Goal: Task Accomplishment & Management: Use online tool/utility

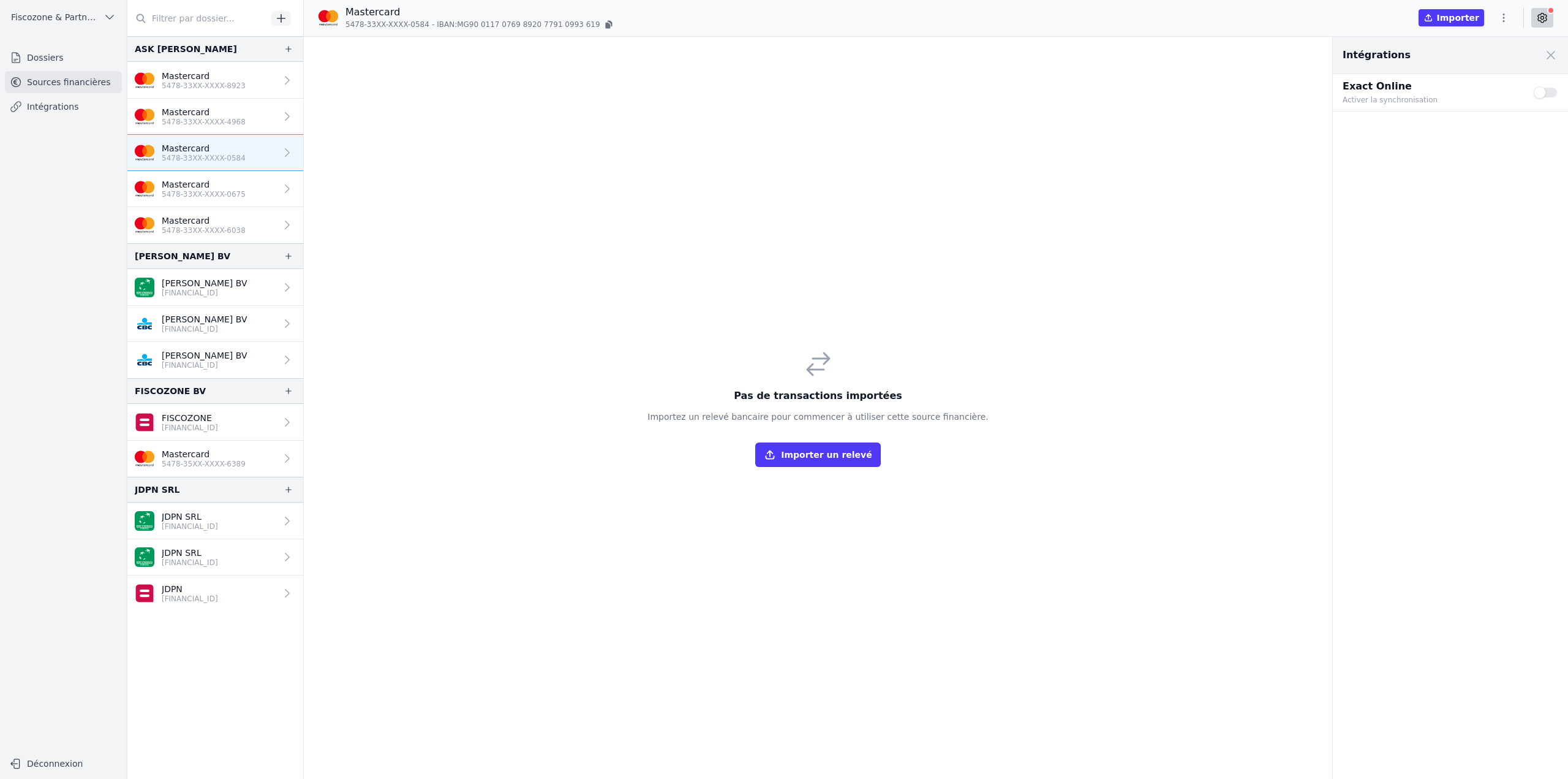
click at [1501, 19] on icon "button" at bounding box center [1504, 18] width 12 height 12
click at [1482, 87] on button "Import CSV *" at bounding box center [1474, 88] width 88 height 23
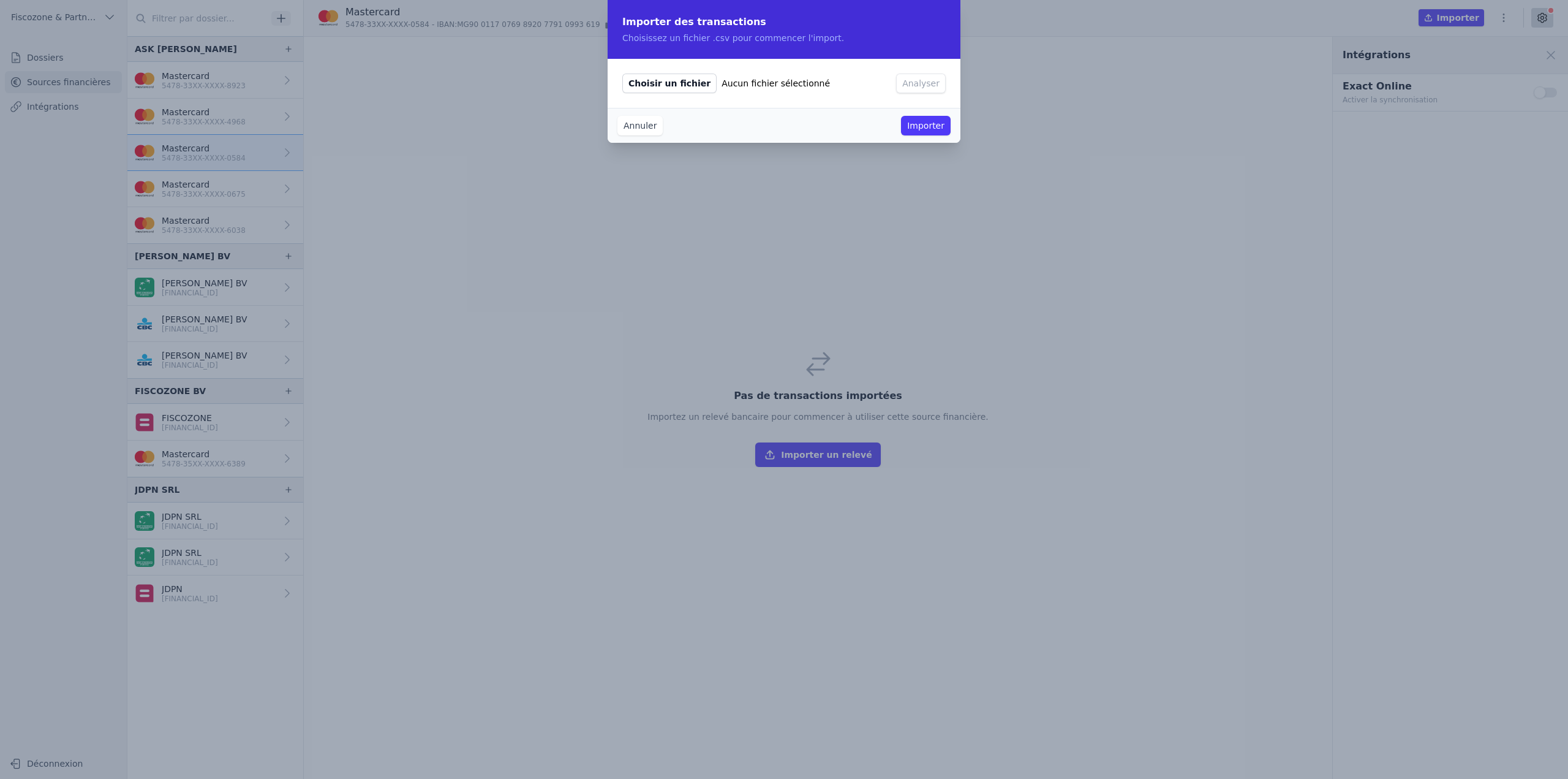
click at [652, 84] on span "Choisir un fichier" at bounding box center [668, 83] width 94 height 20
click at [622, 73] on input "Choisir un fichier Aucun fichier sélectionné" at bounding box center [622, 72] width 1 height 1
type input "C:\fakepath\231.csv"
click at [916, 83] on button "Analyser" at bounding box center [920, 83] width 50 height 20
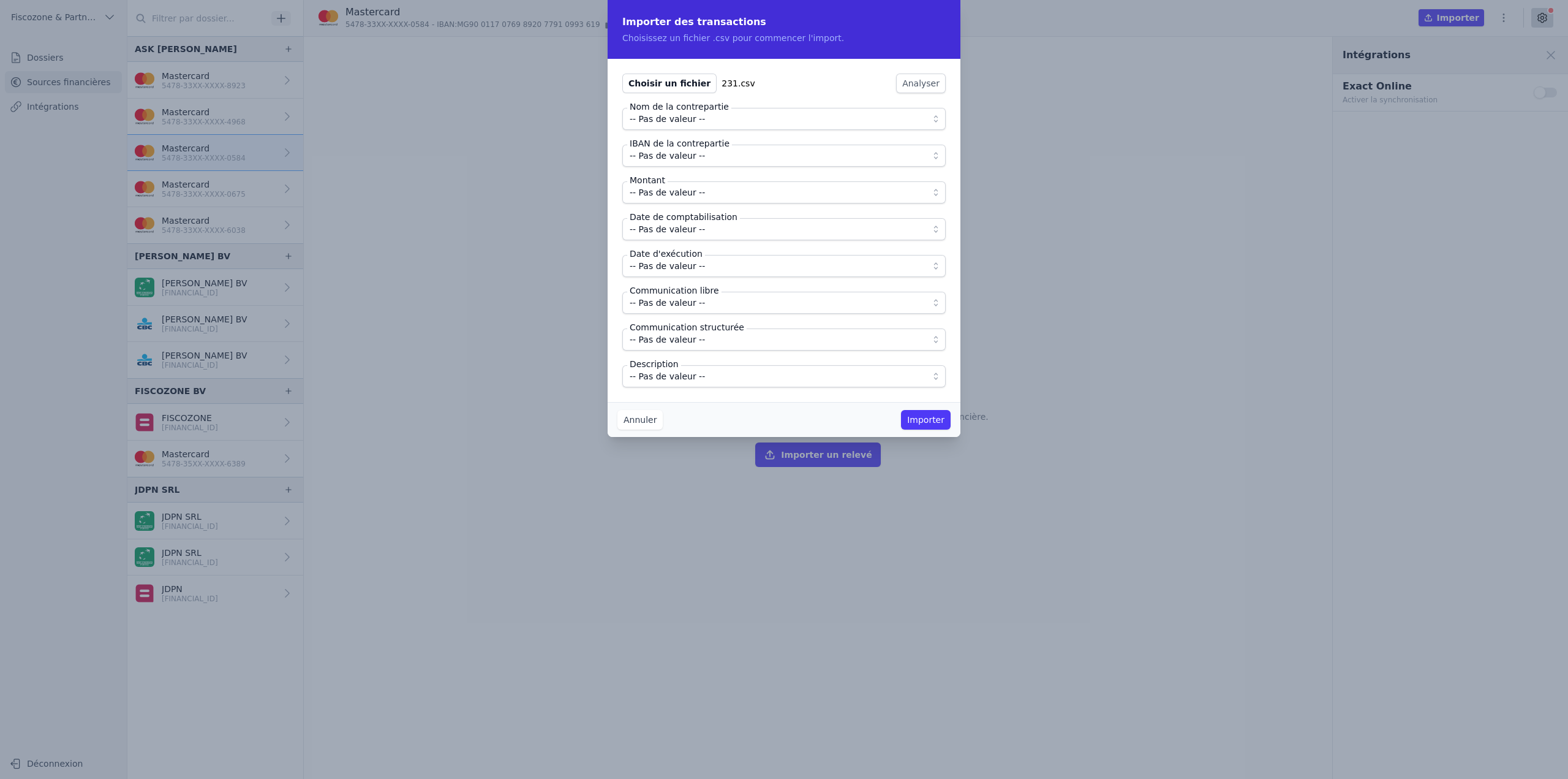
click at [739, 121] on span "-- Pas de valeur --" at bounding box center [776, 118] width 292 height 15
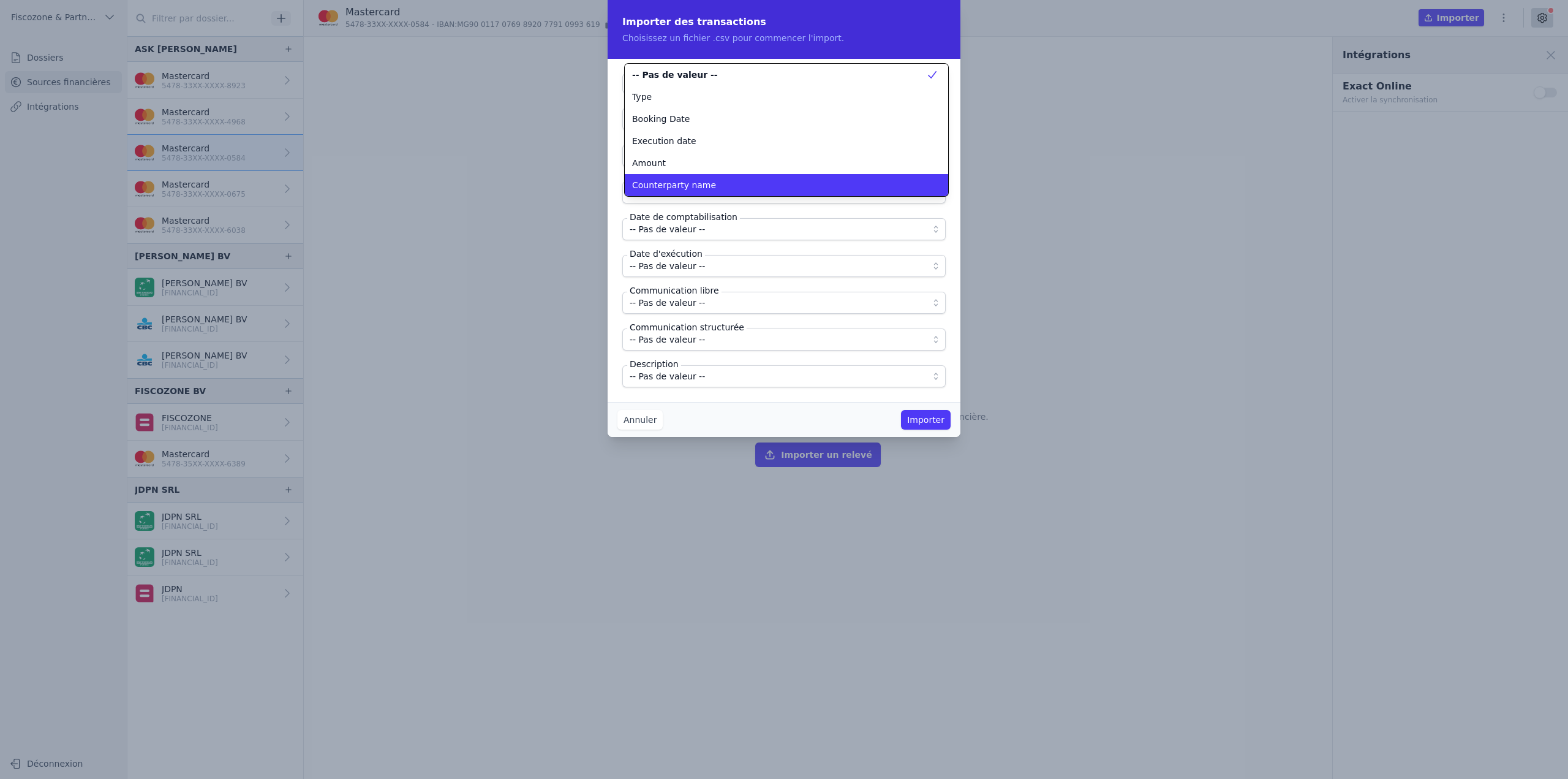
click at [703, 178] on li "Counterparty name" at bounding box center [786, 185] width 323 height 22
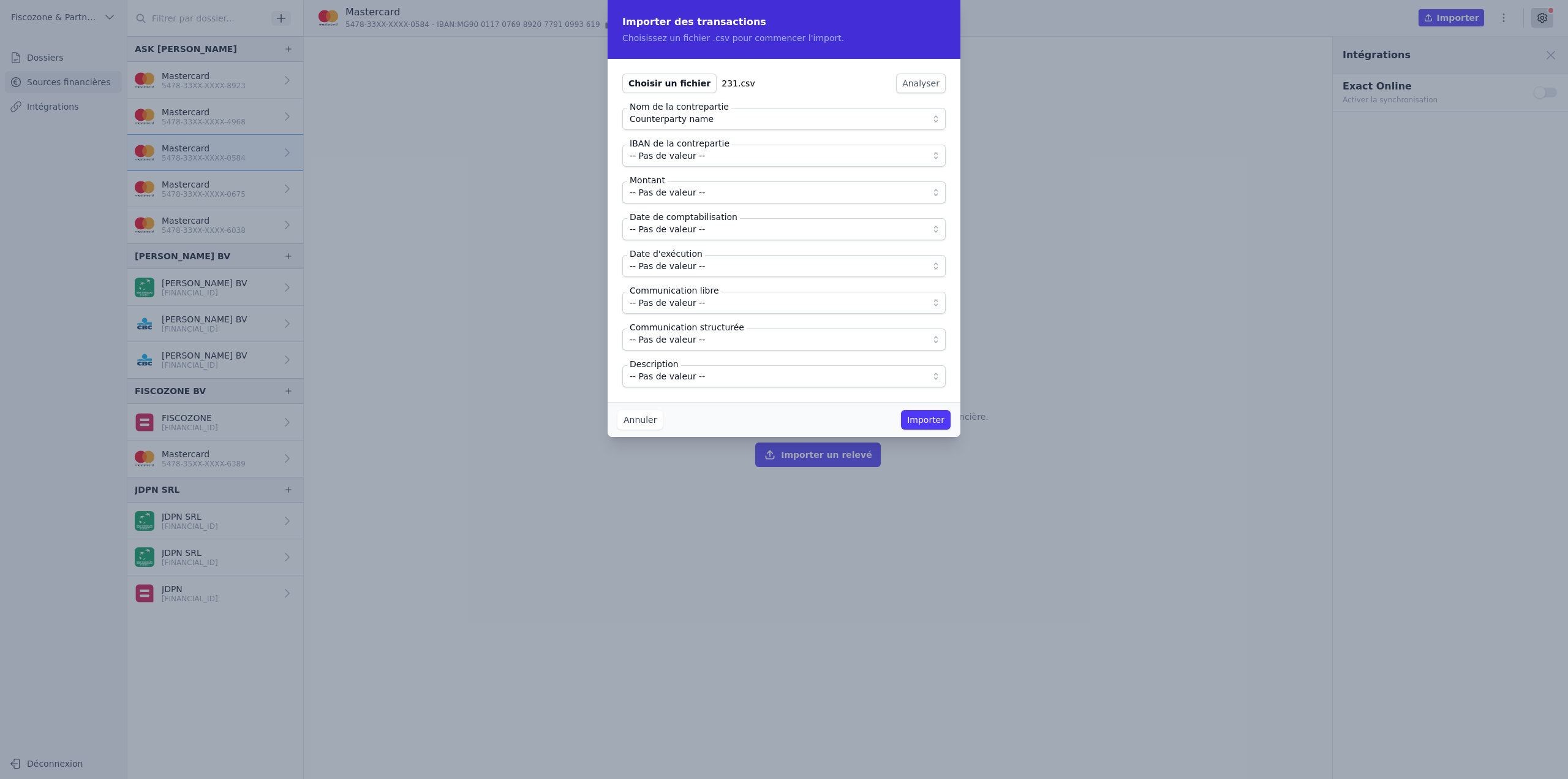
click at [702, 160] on span "-- Pas de valeur --" at bounding box center [776, 155] width 292 height 15
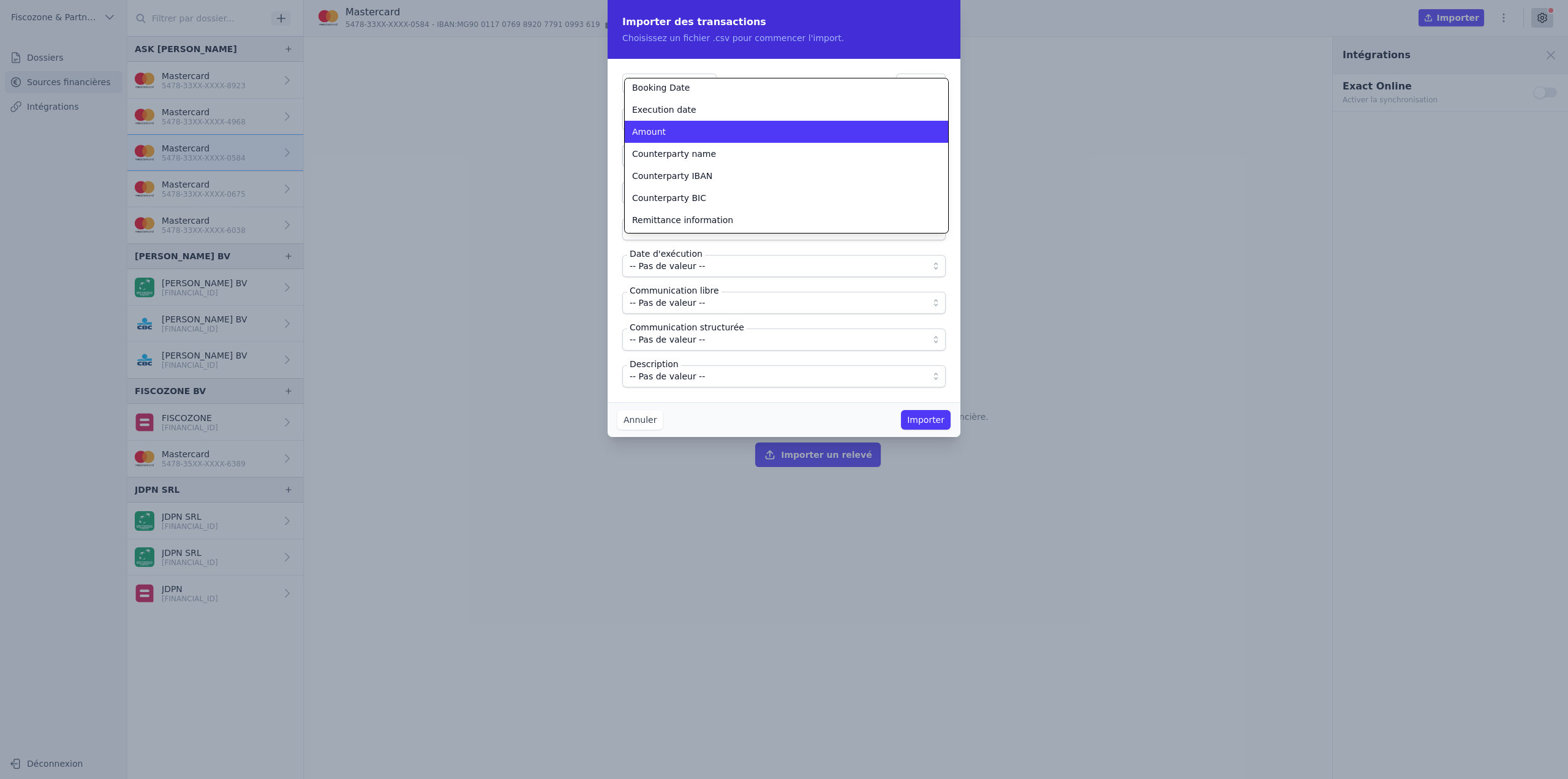
scroll to position [47, 0]
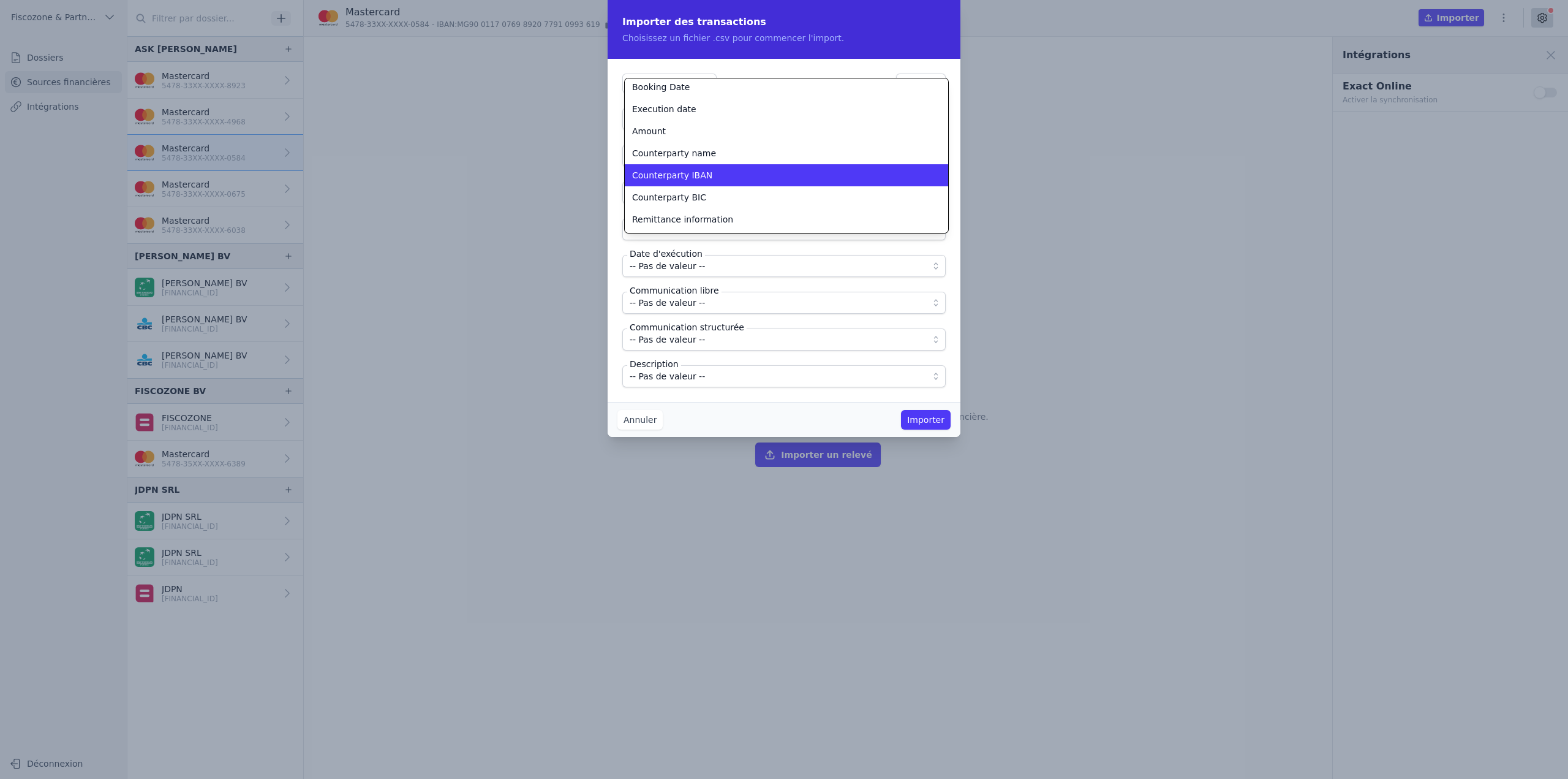
click at [698, 178] on span "Counterparty IBAN" at bounding box center [671, 175] width 80 height 12
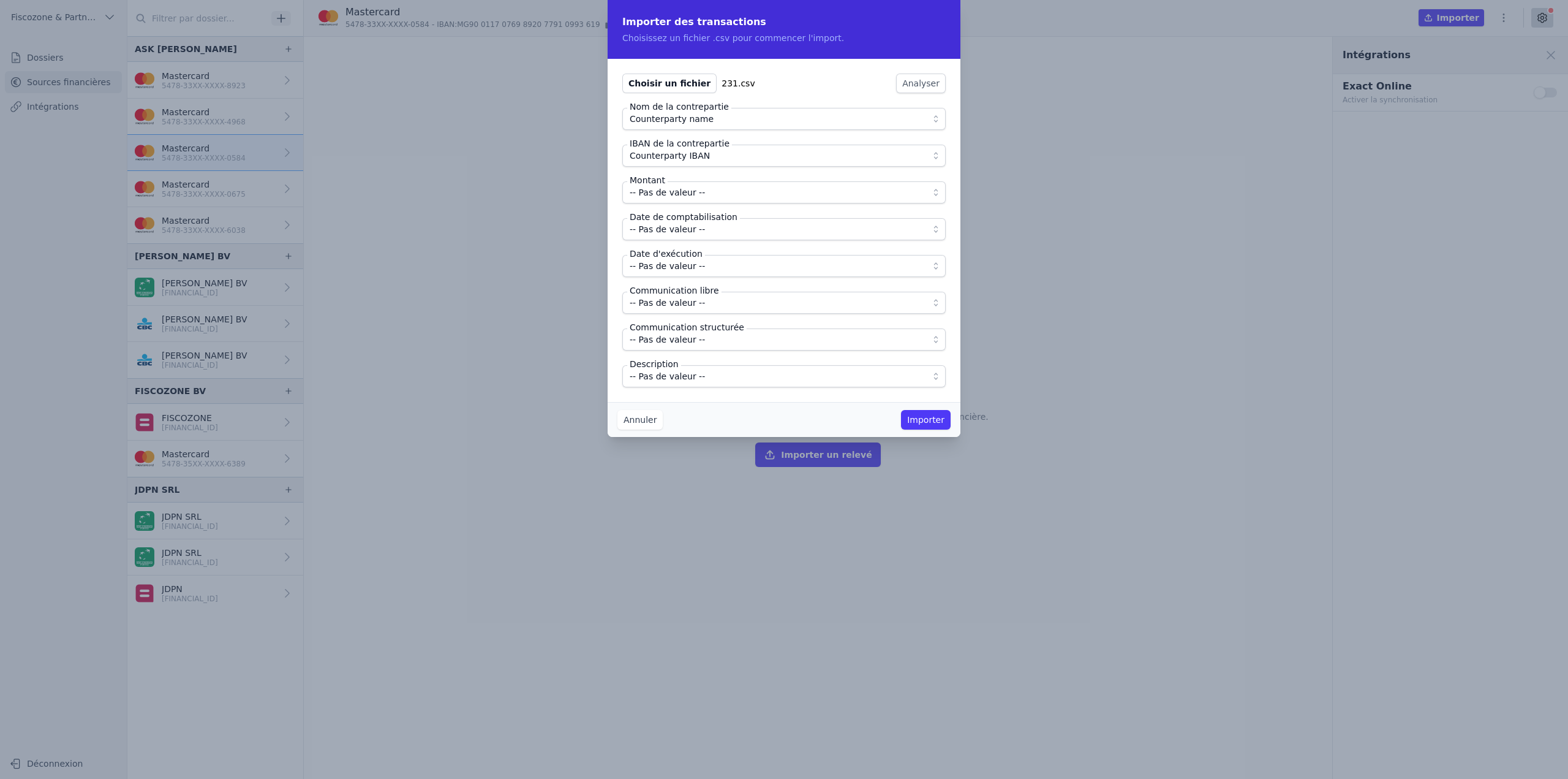
click at [694, 196] on span "-- Pas de valeur --" at bounding box center [667, 192] width 75 height 15
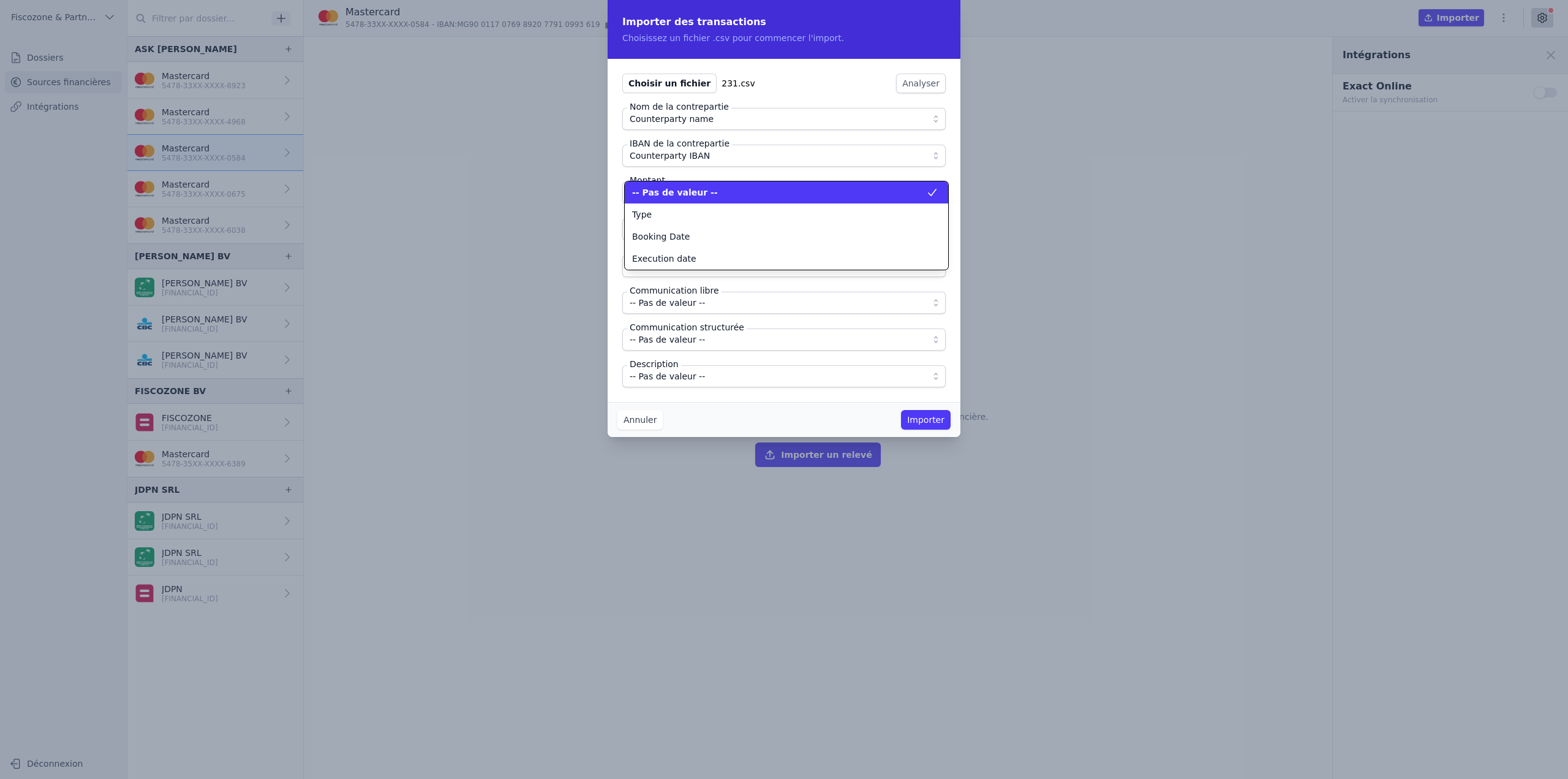
scroll to position [0, 0]
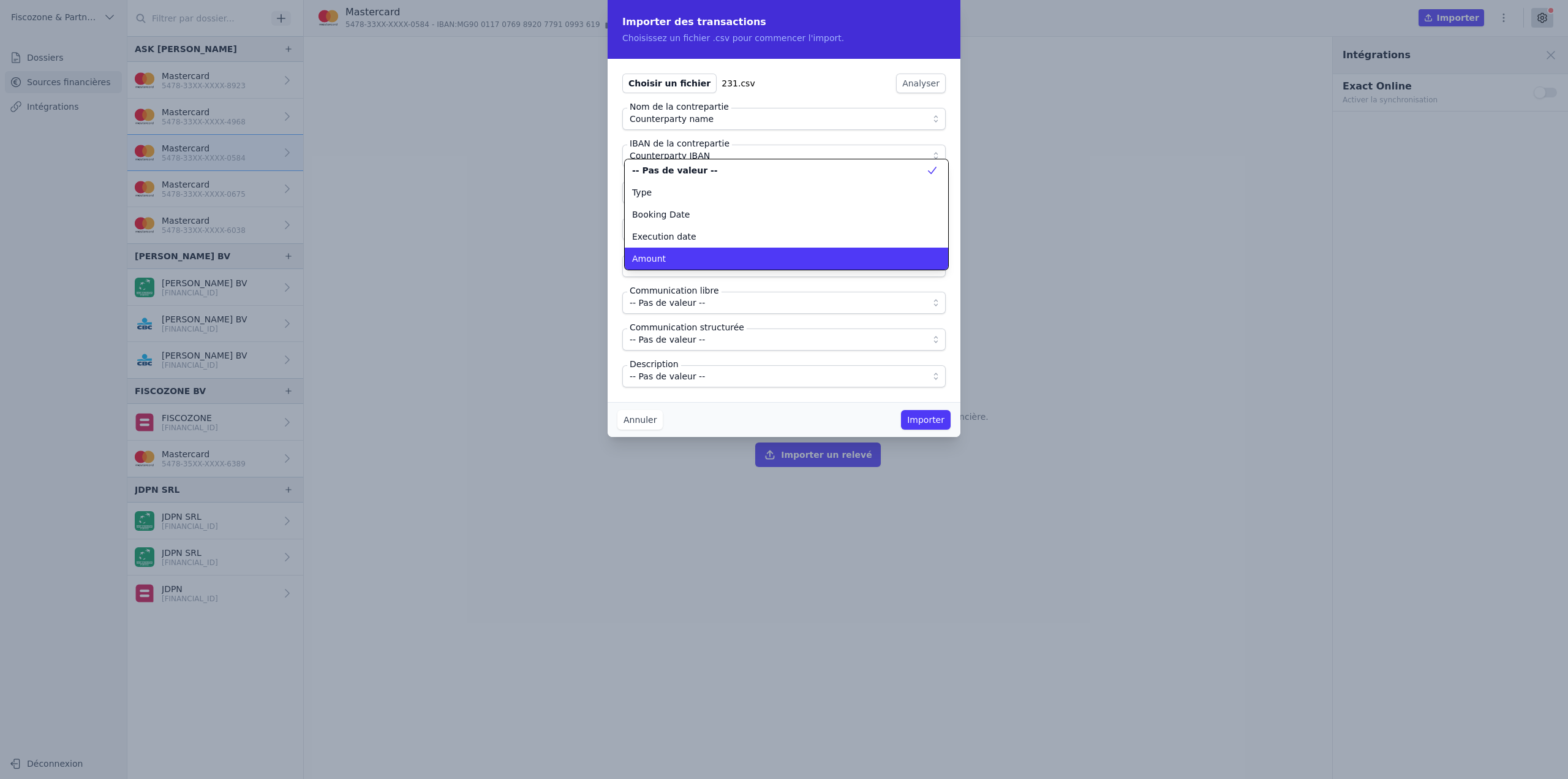
click at [687, 251] on li "Amount" at bounding box center [786, 258] width 323 height 22
click at [686, 230] on span "-- Pas de valeur --" at bounding box center [667, 229] width 75 height 15
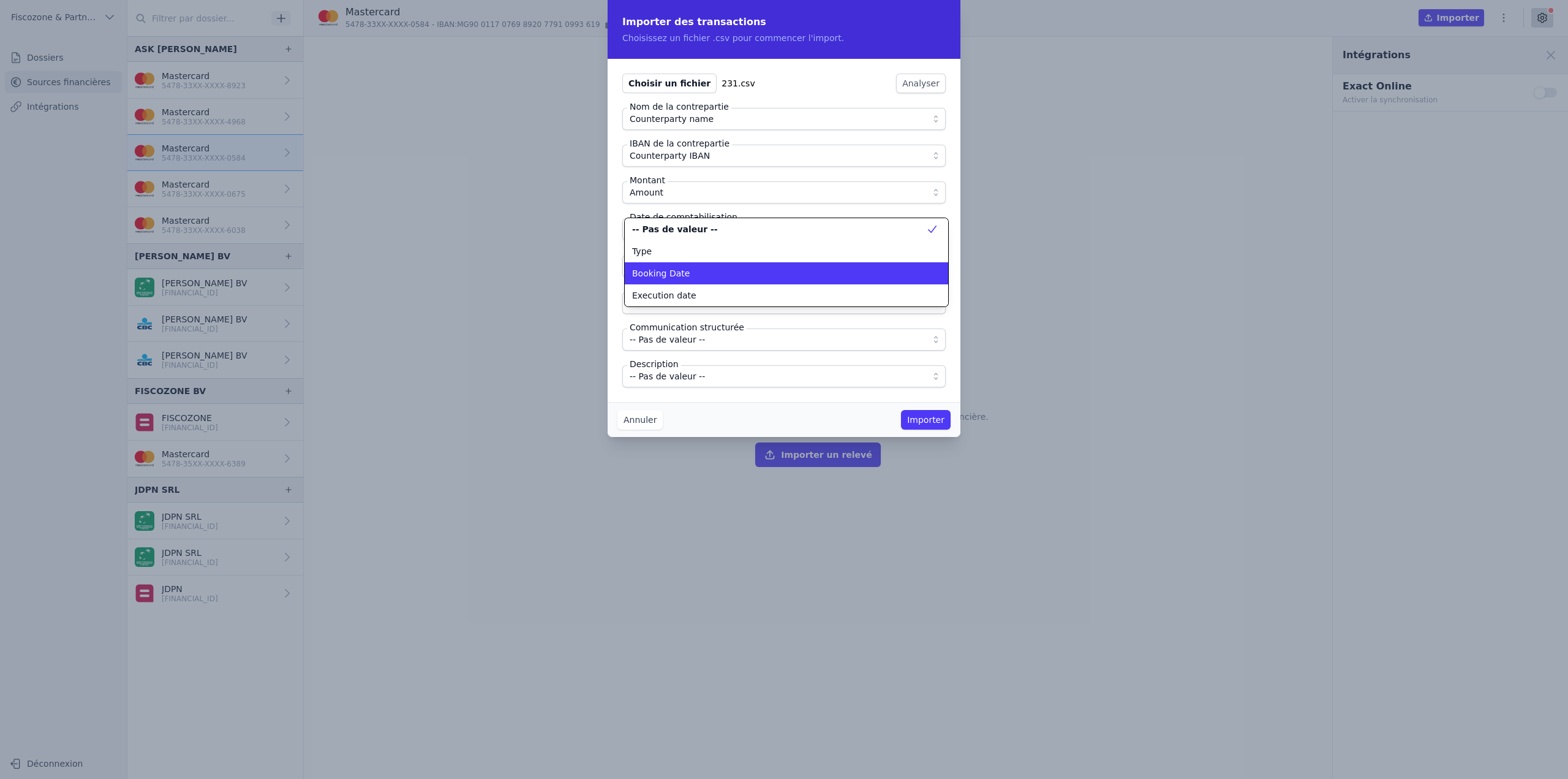
click at [689, 278] on div "Booking Date" at bounding box center [779, 273] width 294 height 12
click at [690, 274] on button "-- Pas de valeur --" at bounding box center [784, 266] width 323 height 22
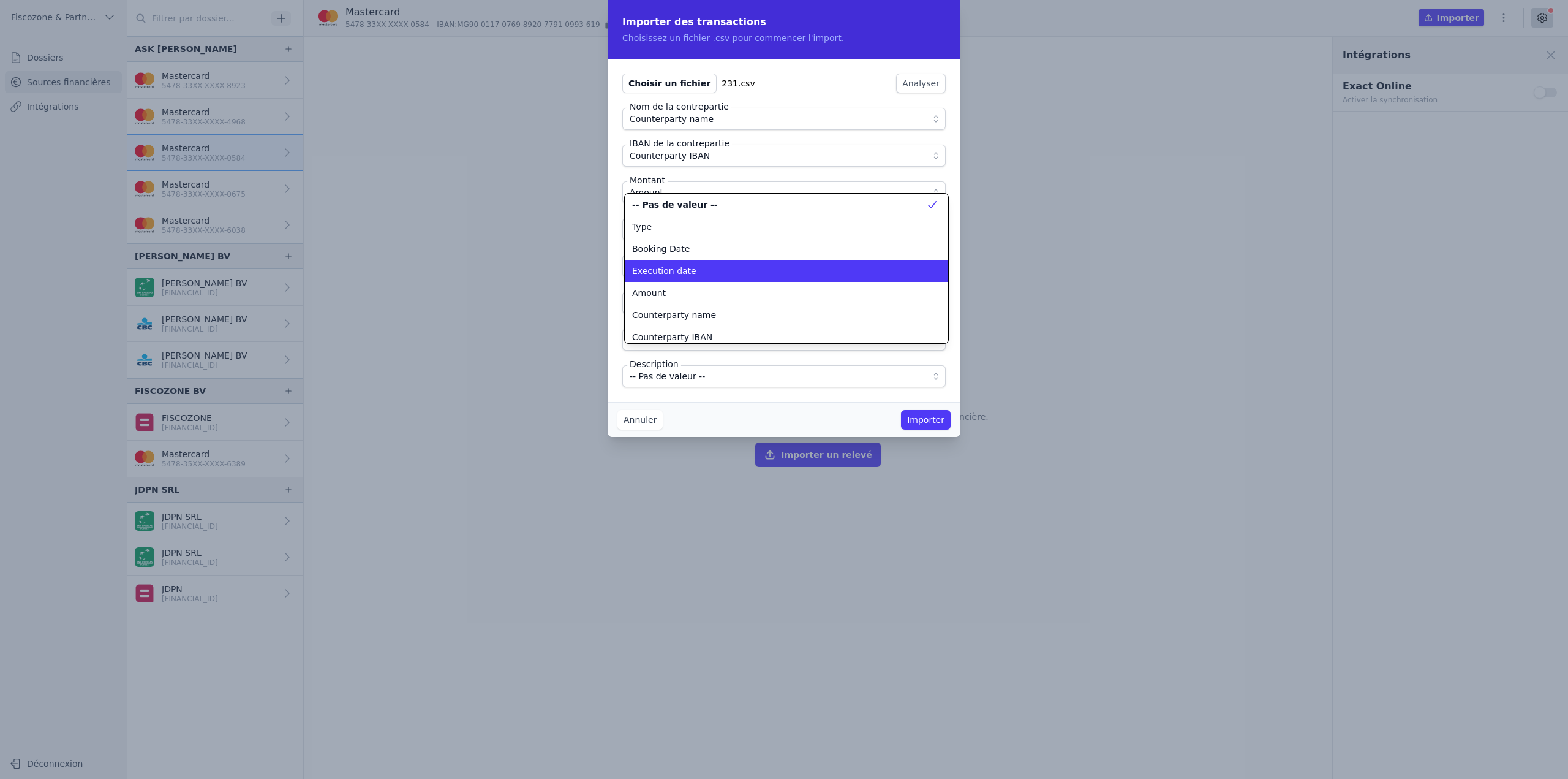
click at [682, 275] on span "Execution date" at bounding box center [663, 271] width 64 height 12
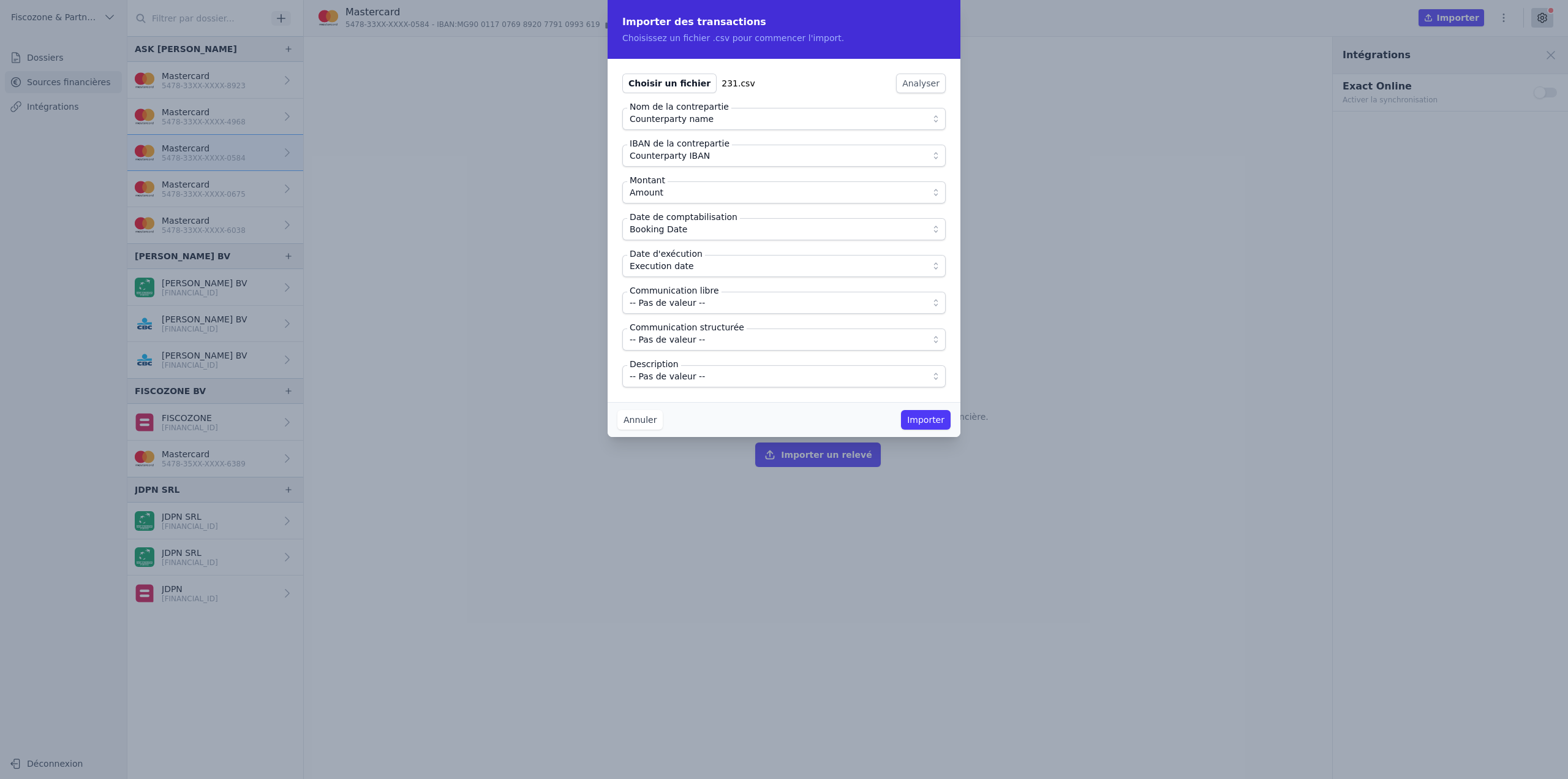
click at [682, 303] on span "-- Pas de valeur --" at bounding box center [667, 303] width 75 height 15
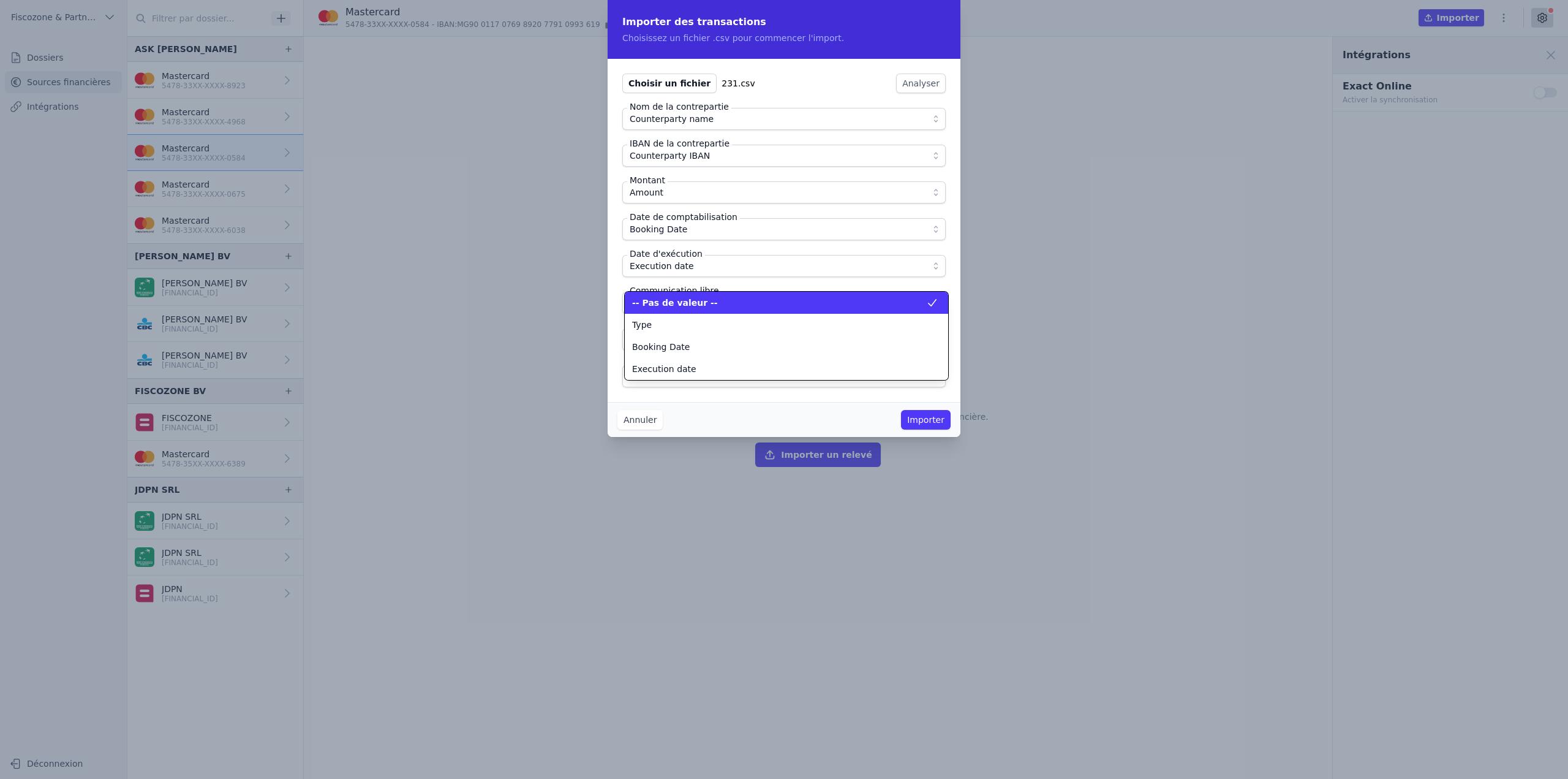
scroll to position [110, 0]
click at [682, 303] on span "Remittance information" at bounding box center [682, 303] width 101 height 12
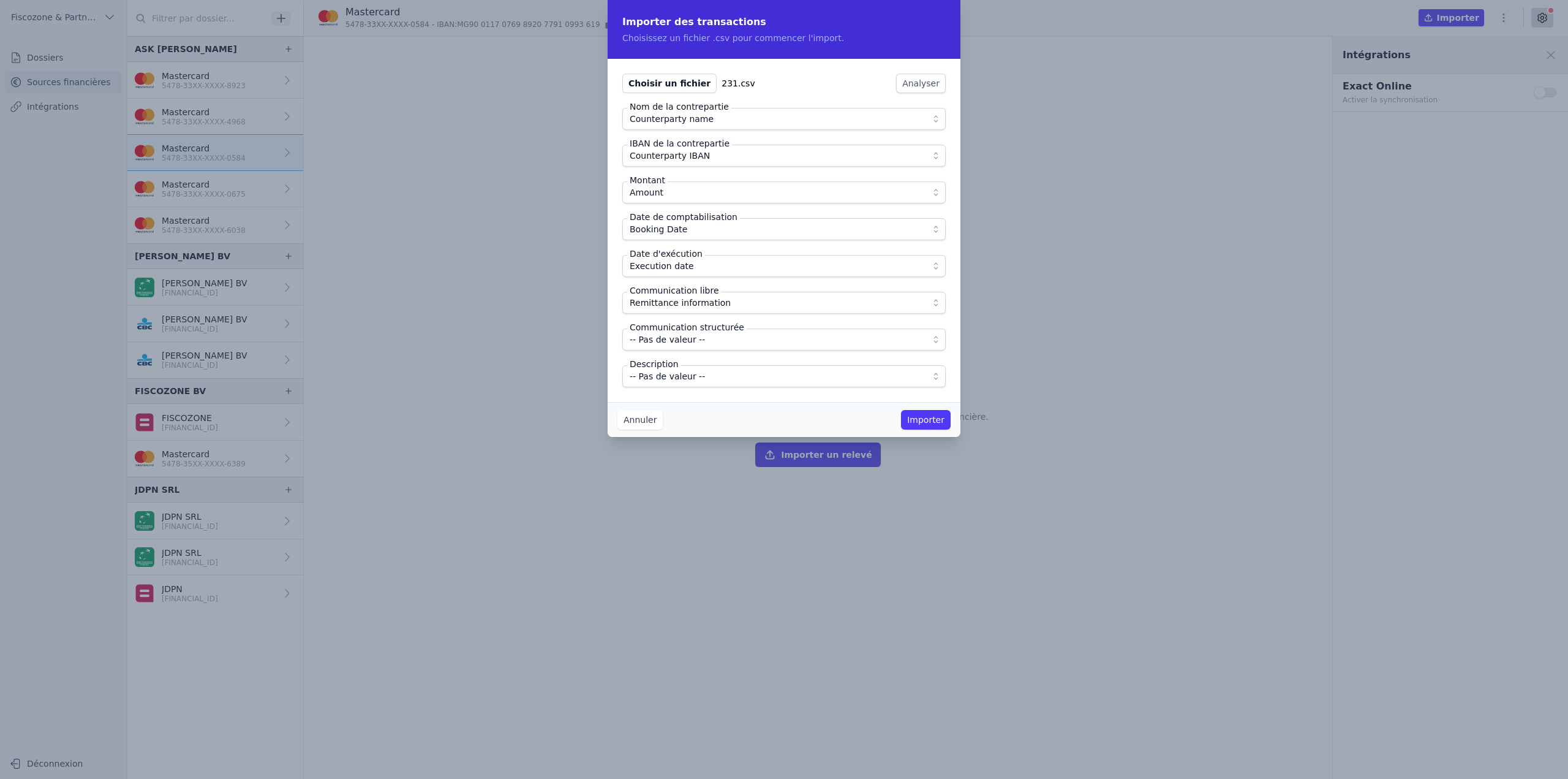
click at [683, 376] on span "-- Pas de valeur --" at bounding box center [667, 376] width 75 height 15
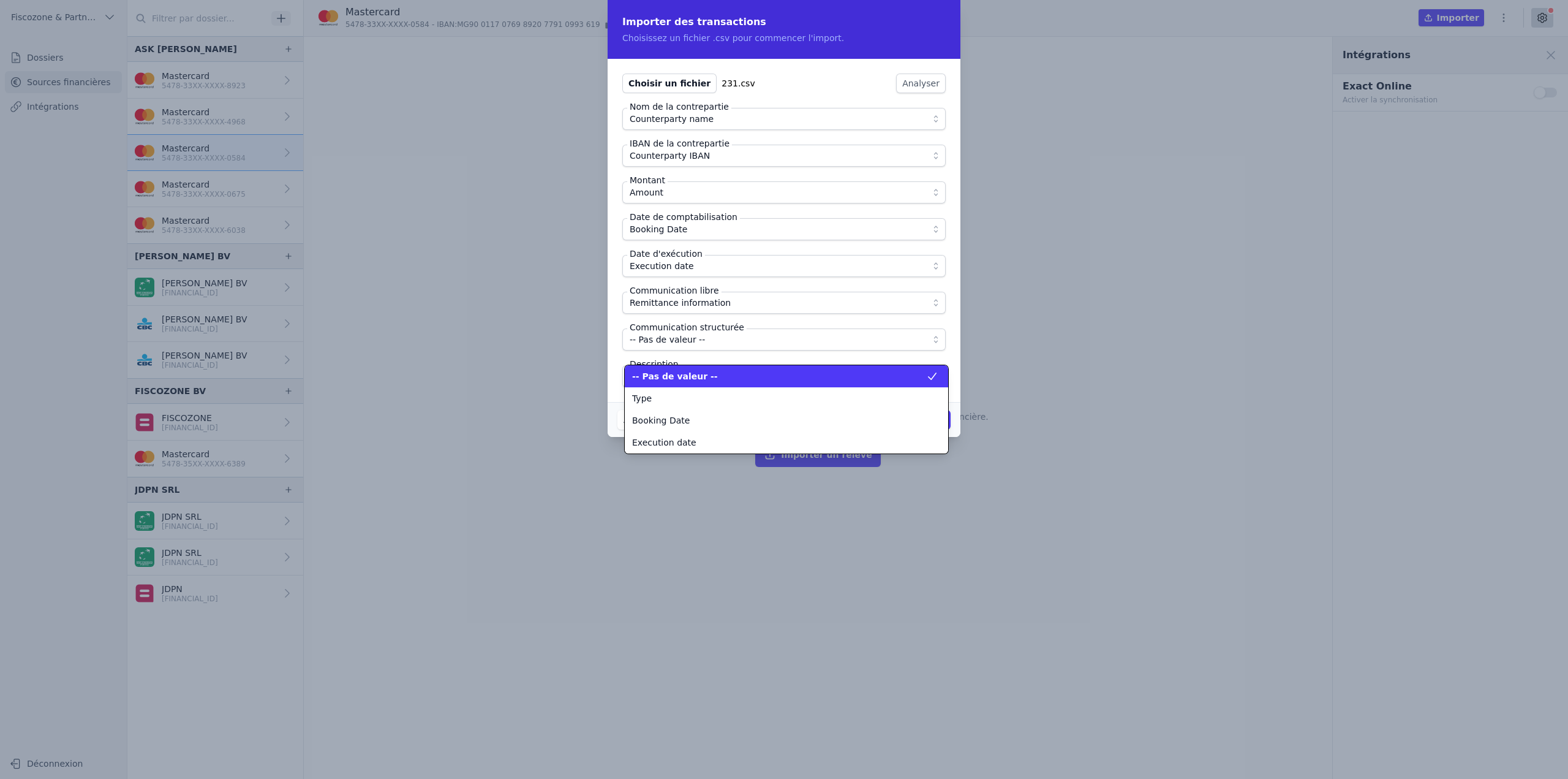
scroll to position [155, 0]
click at [683, 376] on div "Description" at bounding box center [779, 376] width 294 height 12
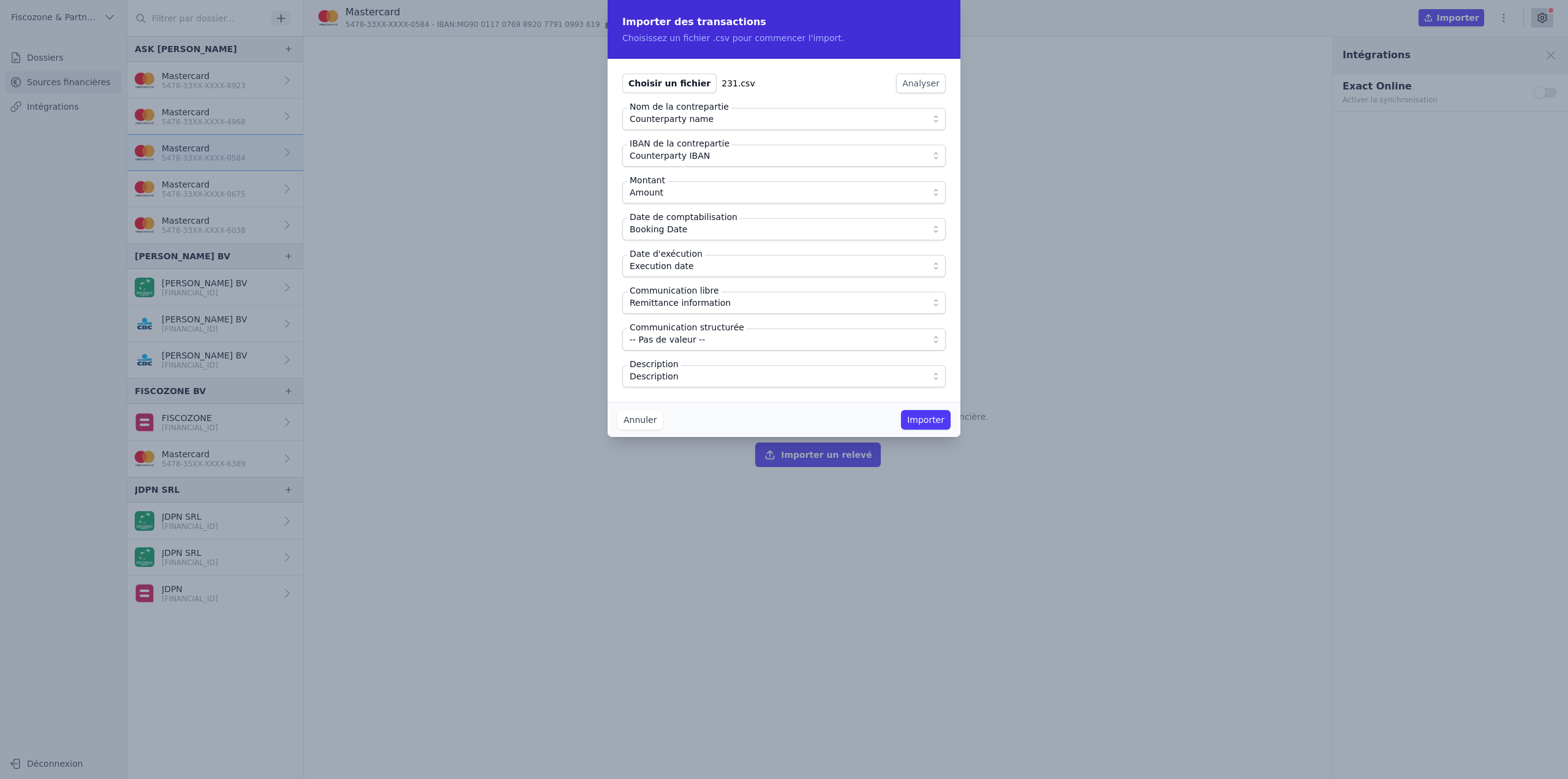
click at [939, 419] on button "Importer" at bounding box center [925, 420] width 50 height 20
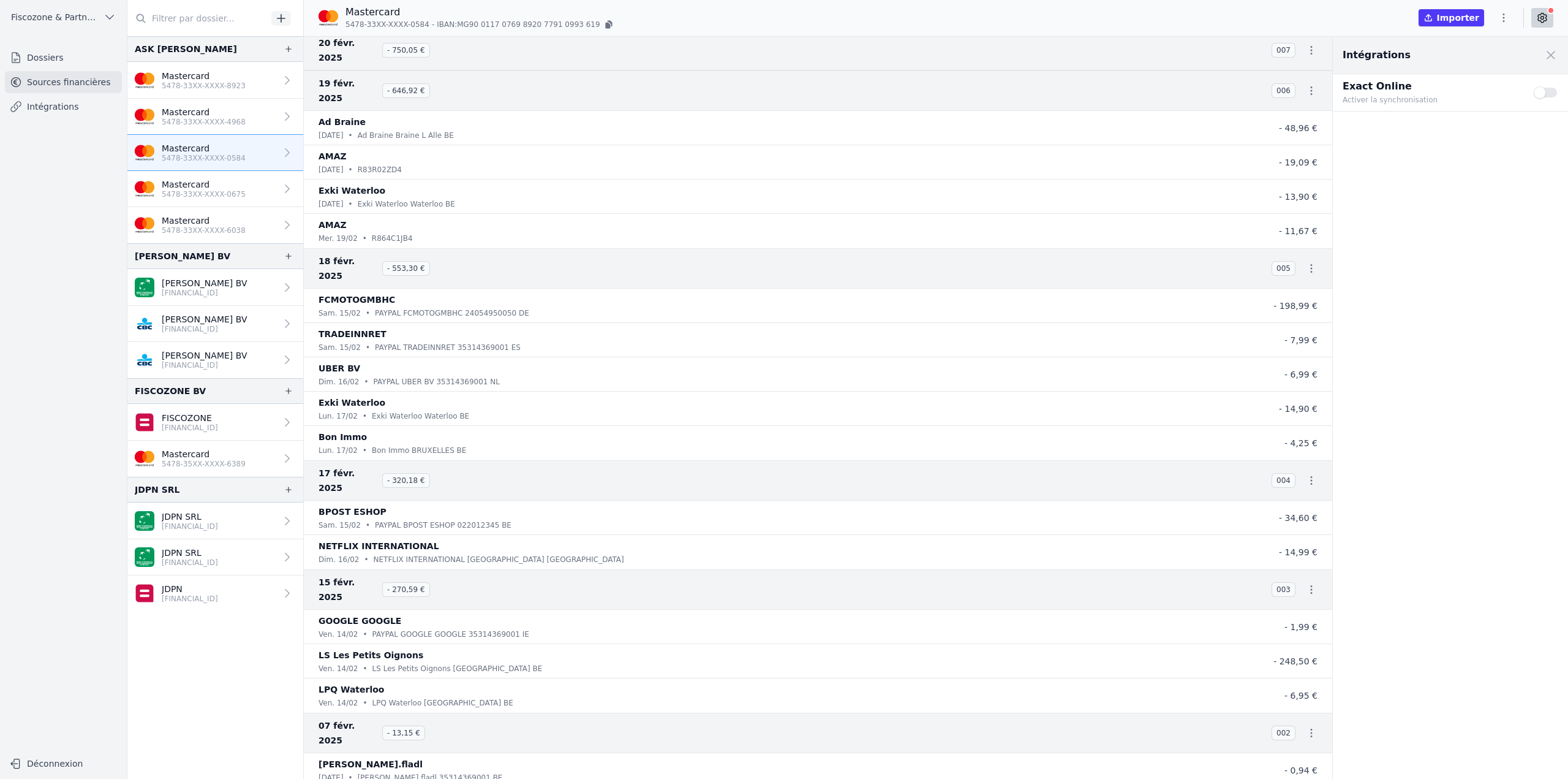
scroll to position [0, 0]
